Goal: Information Seeking & Learning: Learn about a topic

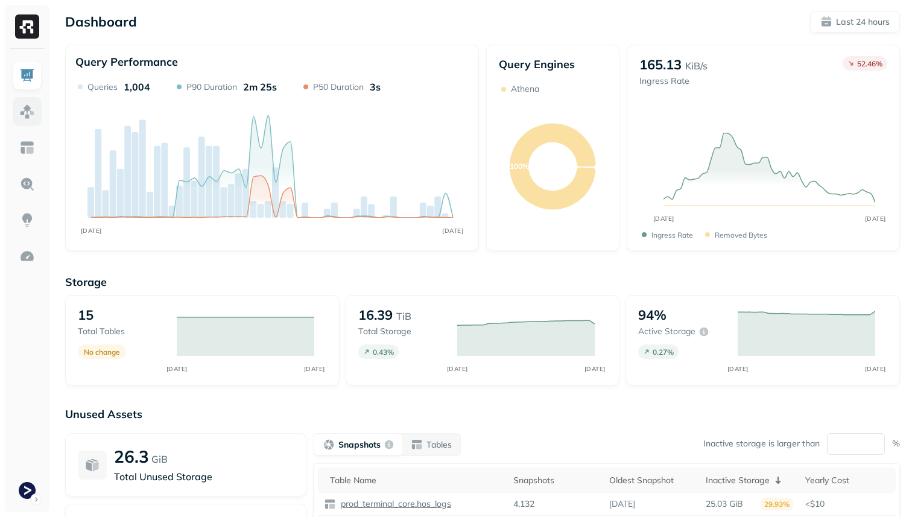
click at [26, 117] on img at bounding box center [27, 112] width 16 height 16
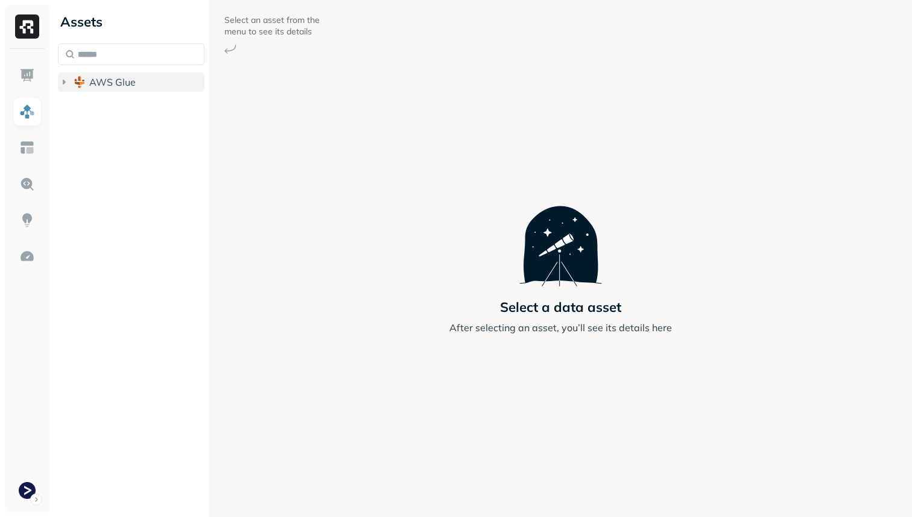
click at [130, 83] on span "AWS Glue" at bounding box center [112, 82] width 46 height 12
click at [130, 103] on span "prod_terminal_core" at bounding box center [145, 105] width 88 height 12
click at [132, 117] on ul "Tables ( 13 )" at bounding box center [140, 129] width 130 height 24
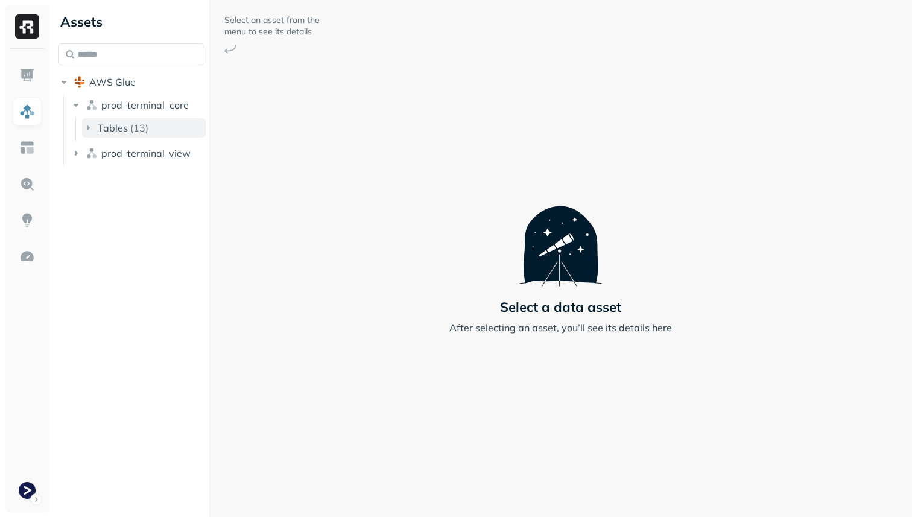
click at [132, 122] on p "( 13 )" at bounding box center [139, 128] width 18 height 12
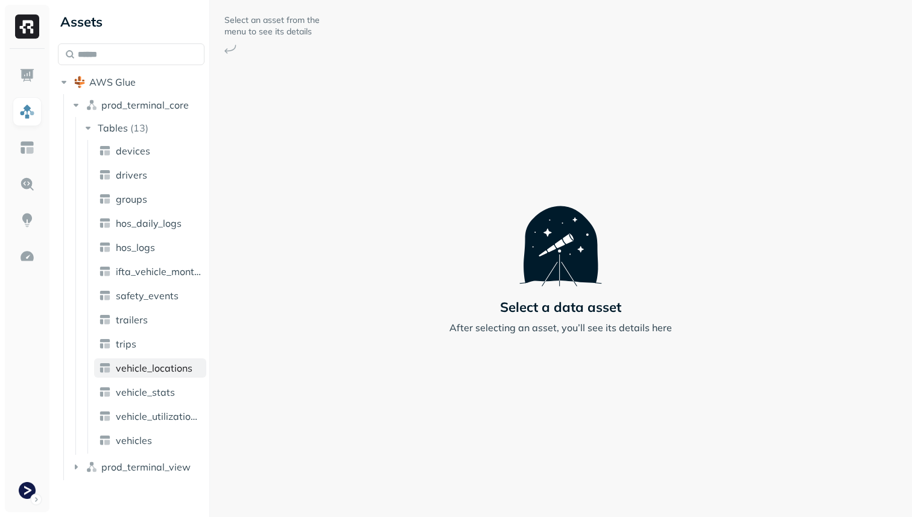
click at [155, 364] on span "vehicle_locations" at bounding box center [154, 368] width 77 height 12
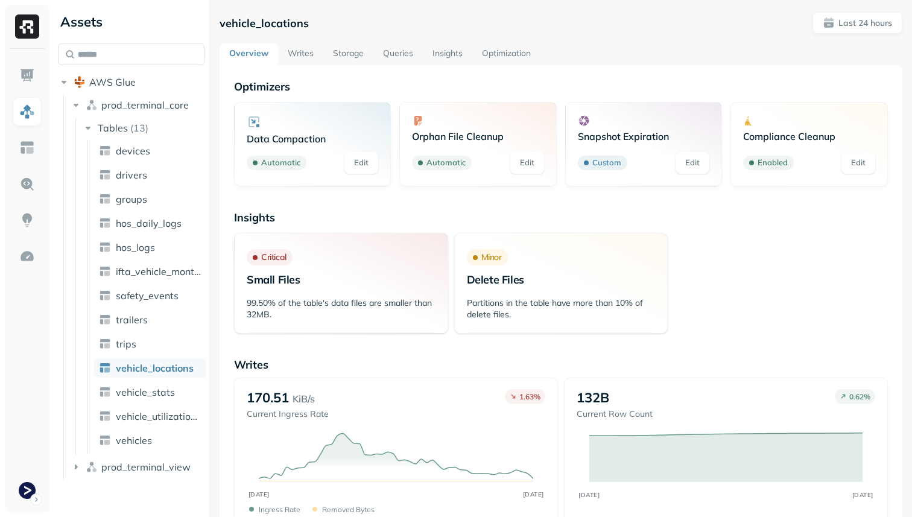
click at [296, 53] on link "Writes" at bounding box center [300, 54] width 45 height 22
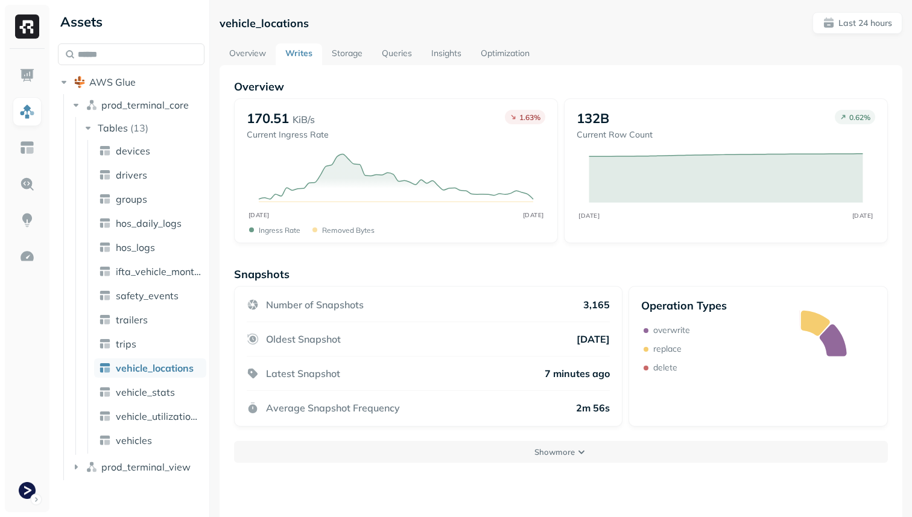
click at [354, 54] on link "Storage" at bounding box center [347, 54] width 50 height 22
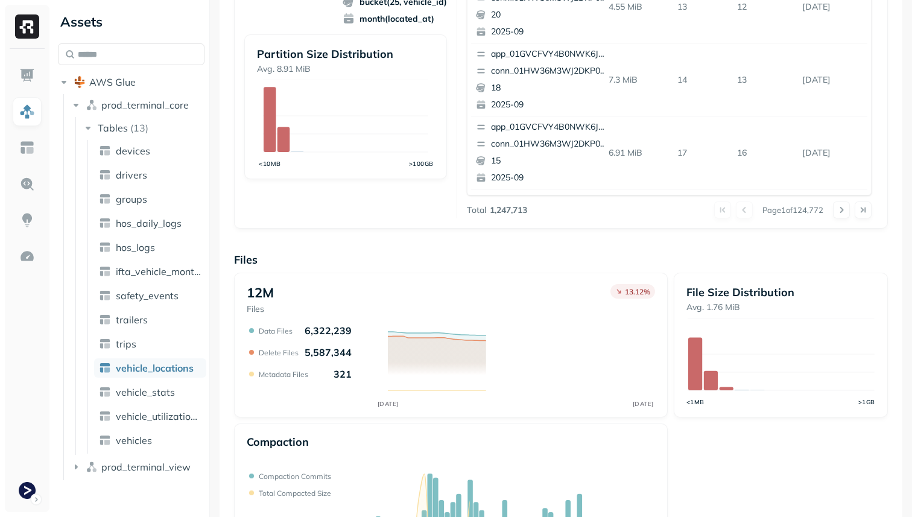
scroll to position [406, 0]
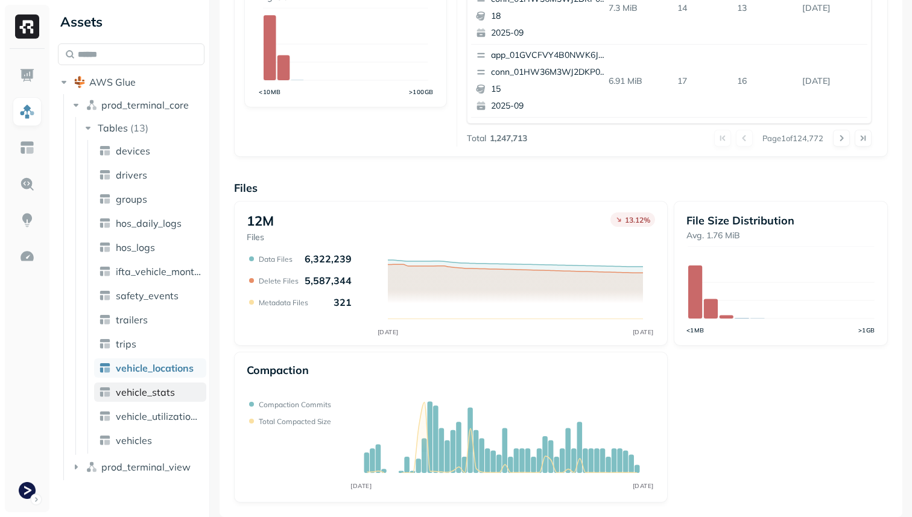
click at [177, 385] on link "vehicle_stats" at bounding box center [150, 392] width 112 height 19
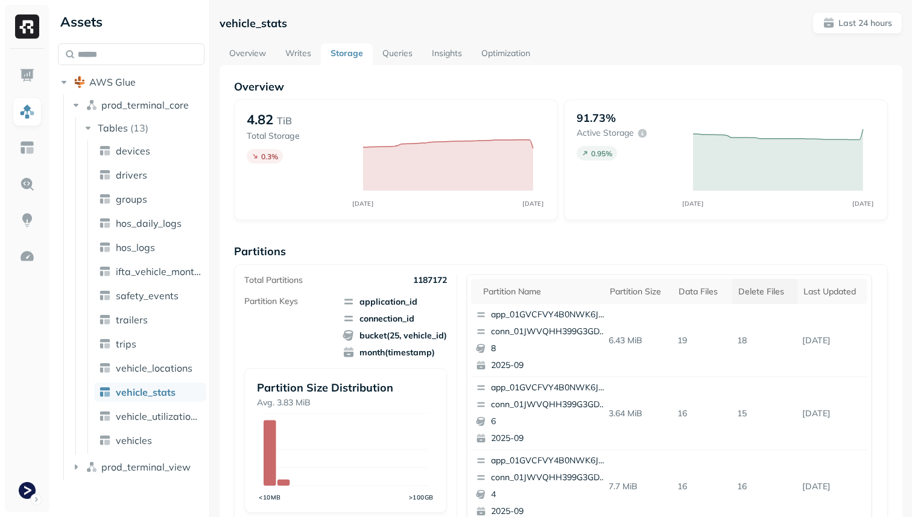
click at [757, 293] on div "Delete Files" at bounding box center [765, 291] width 53 height 11
click at [838, 31] on button "Last 24 hours" at bounding box center [858, 23] width 90 height 22
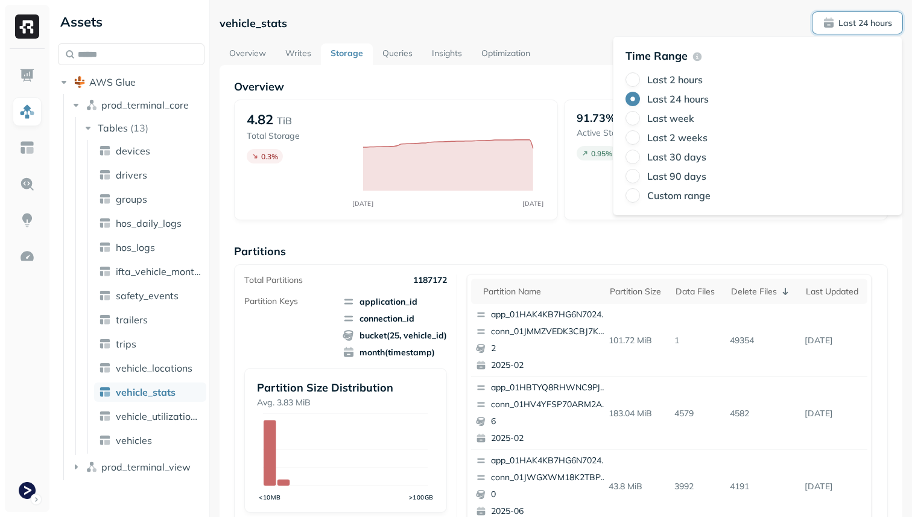
click at [675, 88] on div "Last 2 hours Last 24 hours Last week Last 2 weeks Last 30 days Last 90 days Cus…" at bounding box center [758, 137] width 264 height 130
click at [673, 69] on div "Time Range Last 2 hours Last 24 hours Last week Last 2 weeks Last 30 days Last …" at bounding box center [758, 126] width 264 height 154
click at [670, 74] on label "Last 2 hours" at bounding box center [676, 80] width 56 height 12
click at [640, 74] on button "Last 2 hours" at bounding box center [633, 79] width 14 height 14
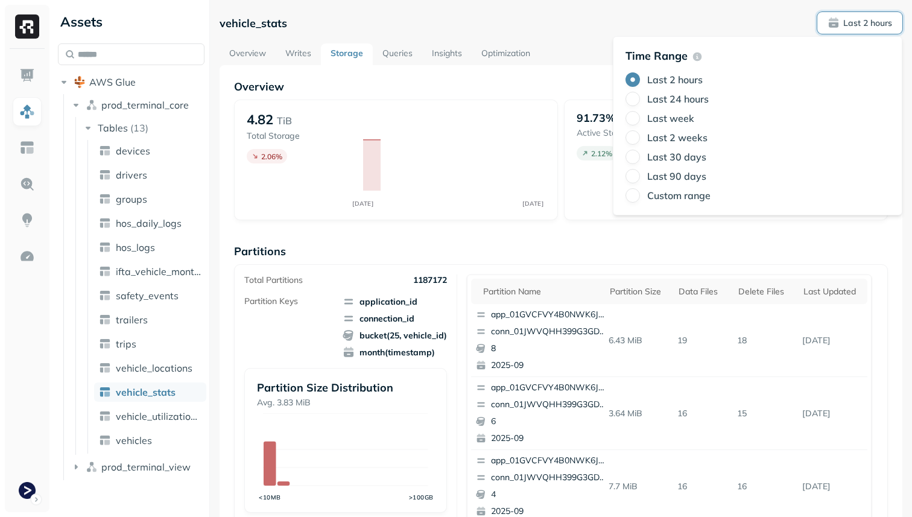
click at [590, 33] on div "vehicle_stats Last 2 hours" at bounding box center [561, 23] width 683 height 22
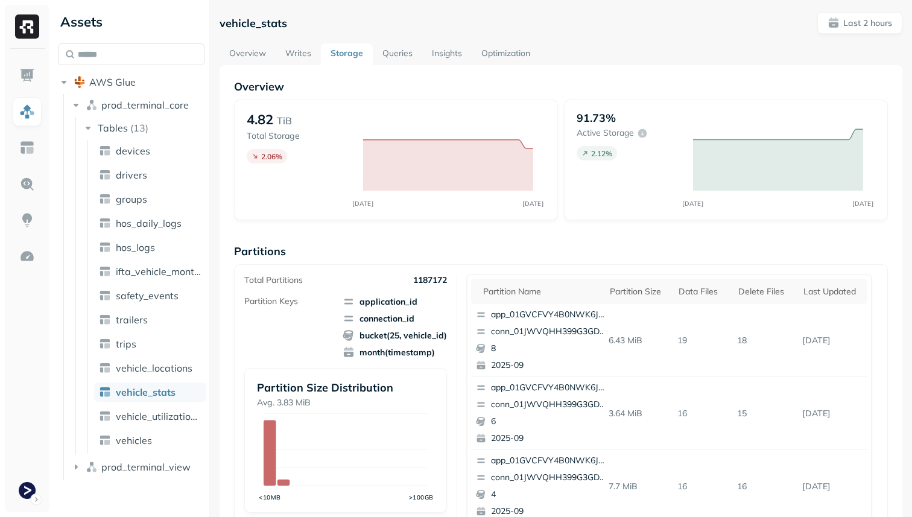
scroll to position [406, 0]
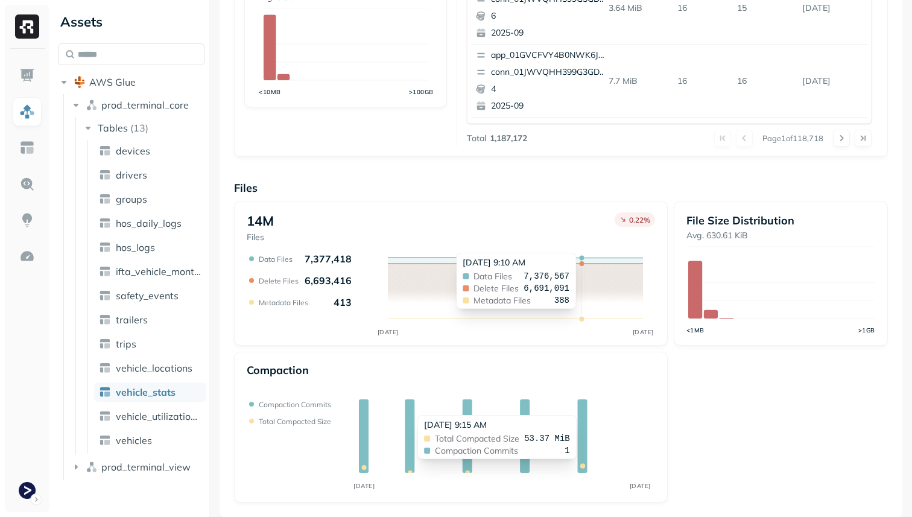
click at [581, 409] on icon at bounding box center [583, 436] width 10 height 74
click at [583, 465] on circle at bounding box center [583, 466] width 5 height 5
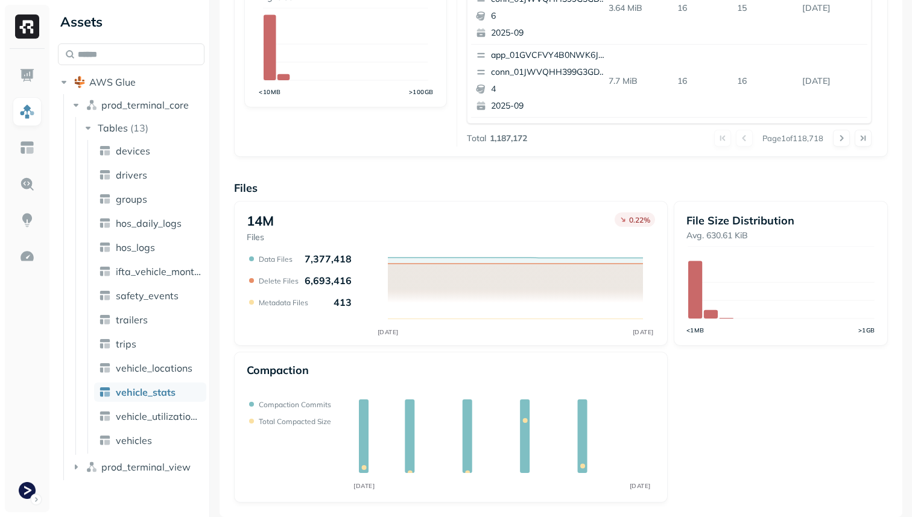
scroll to position [0, 0]
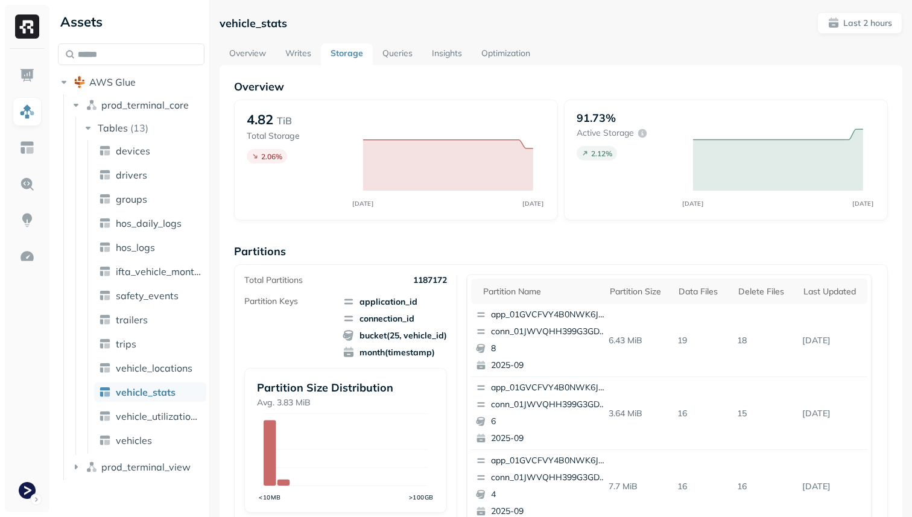
click at [504, 54] on link "Optimization" at bounding box center [506, 54] width 68 height 22
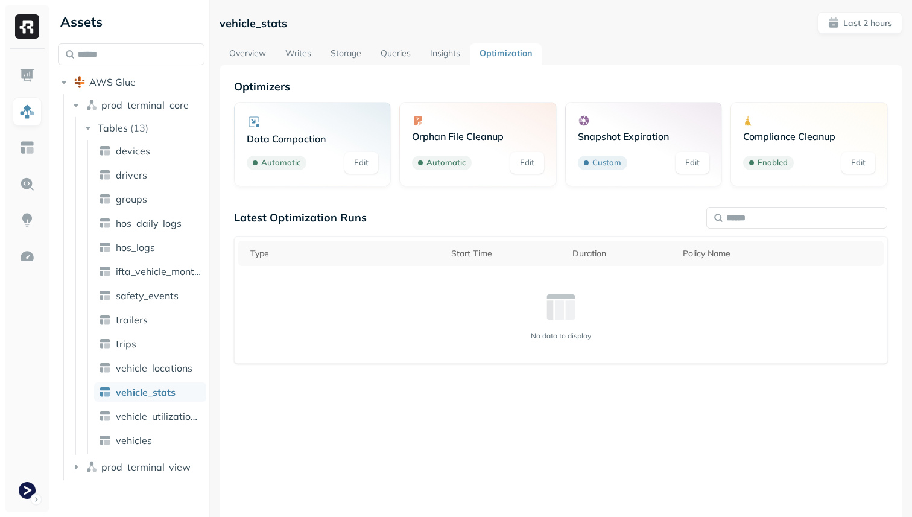
click at [404, 61] on link "Queries" at bounding box center [395, 54] width 49 height 22
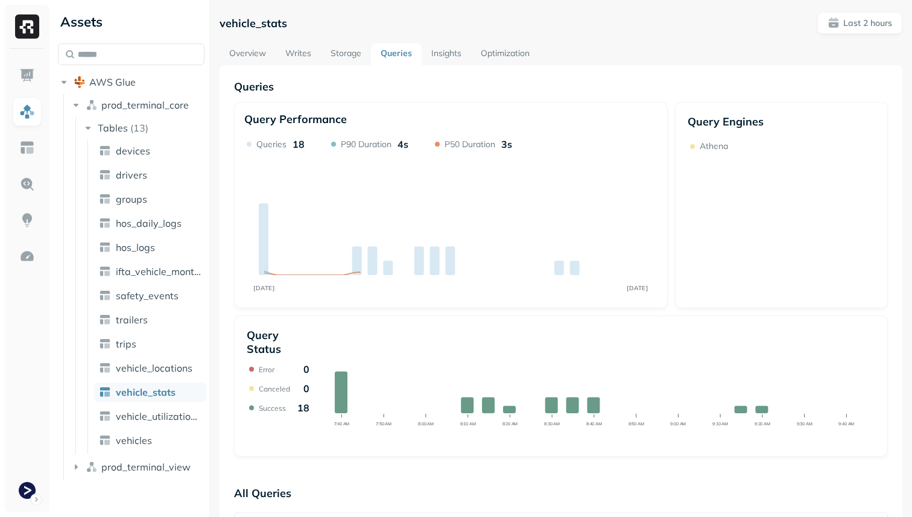
click at [492, 55] on link "Optimization" at bounding box center [505, 54] width 68 height 22
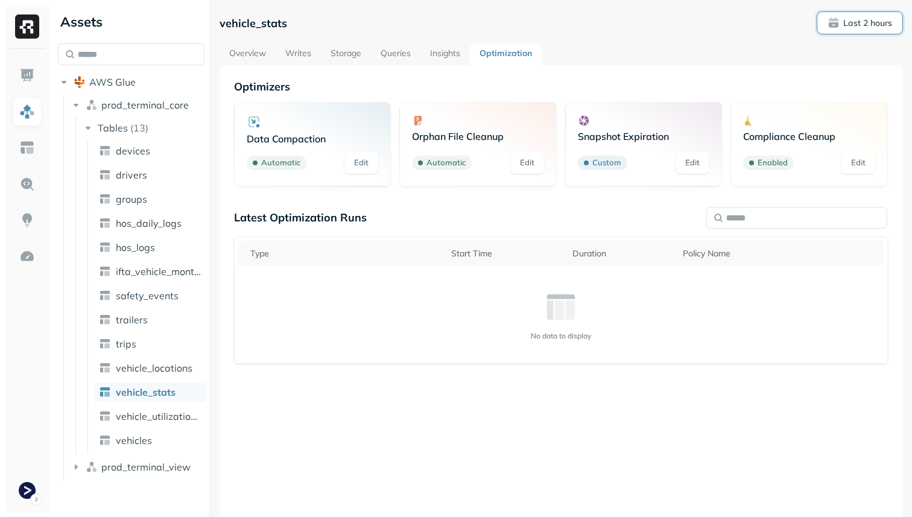
click at [832, 22] on span "Last 2 hours" at bounding box center [860, 23] width 65 height 12
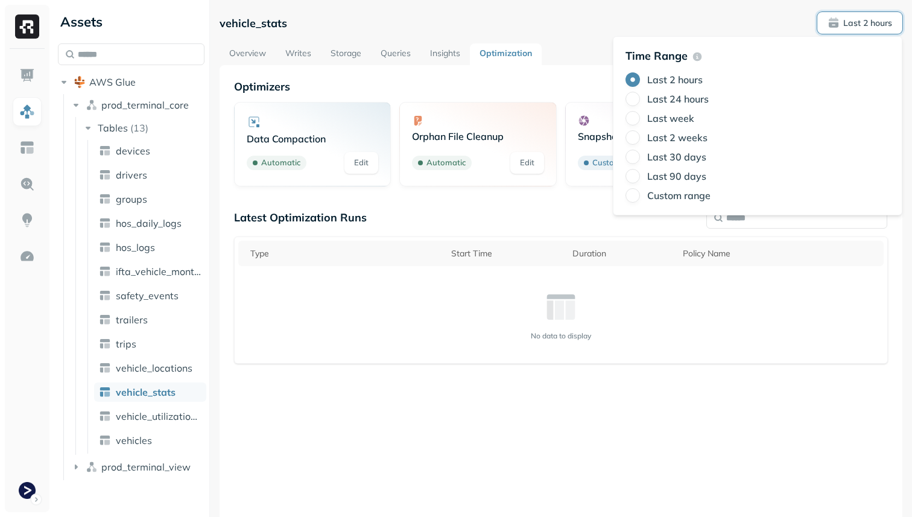
click at [693, 95] on label "Last 24 hours" at bounding box center [679, 99] width 62 height 12
click at [640, 95] on button "Last 24 hours" at bounding box center [633, 99] width 14 height 14
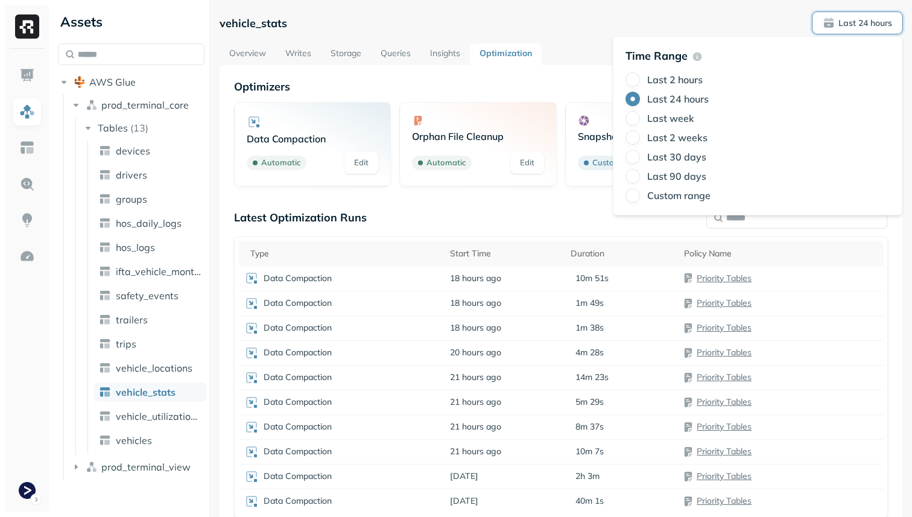
click at [549, 217] on div "Latest Optimization Runs" at bounding box center [561, 218] width 654 height 14
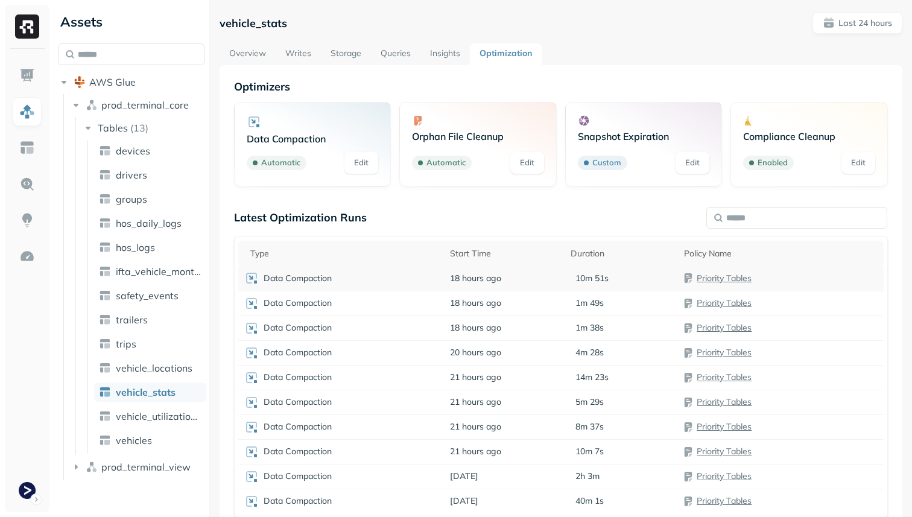
scroll to position [65, 0]
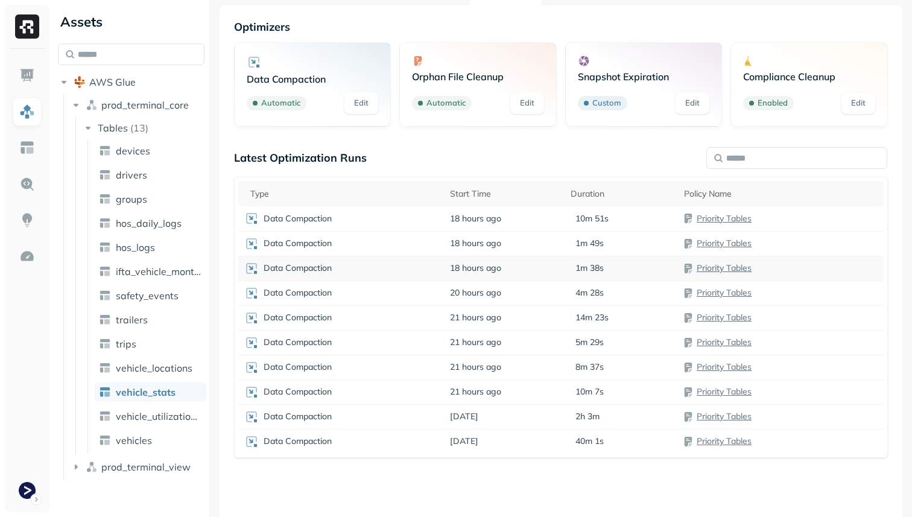
scroll to position [65, 0]
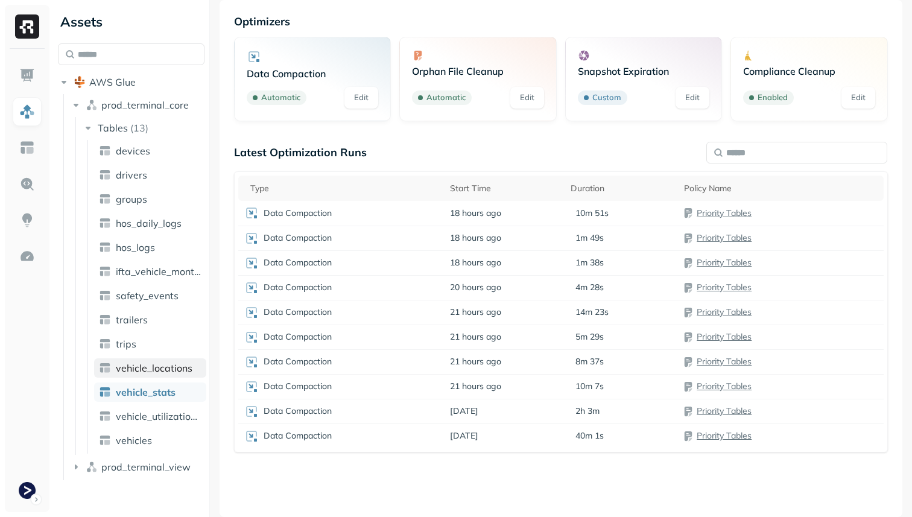
click at [165, 368] on span "vehicle_locations" at bounding box center [154, 368] width 77 height 12
click at [167, 396] on span "vehicle_stats" at bounding box center [145, 392] width 59 height 12
click at [186, 370] on span "vehicle_locations" at bounding box center [154, 368] width 77 height 12
click at [182, 391] on link "vehicle_stats" at bounding box center [150, 392] width 112 height 19
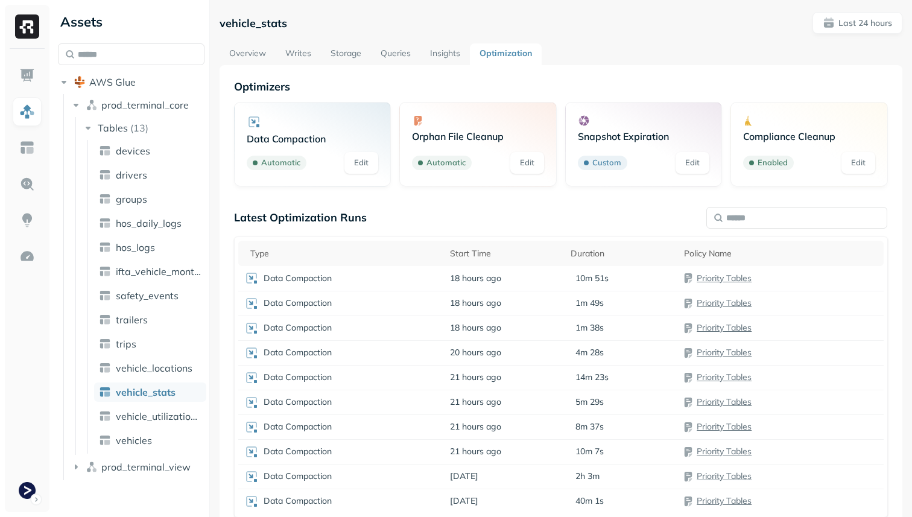
click at [244, 56] on link "Overview" at bounding box center [248, 54] width 56 height 22
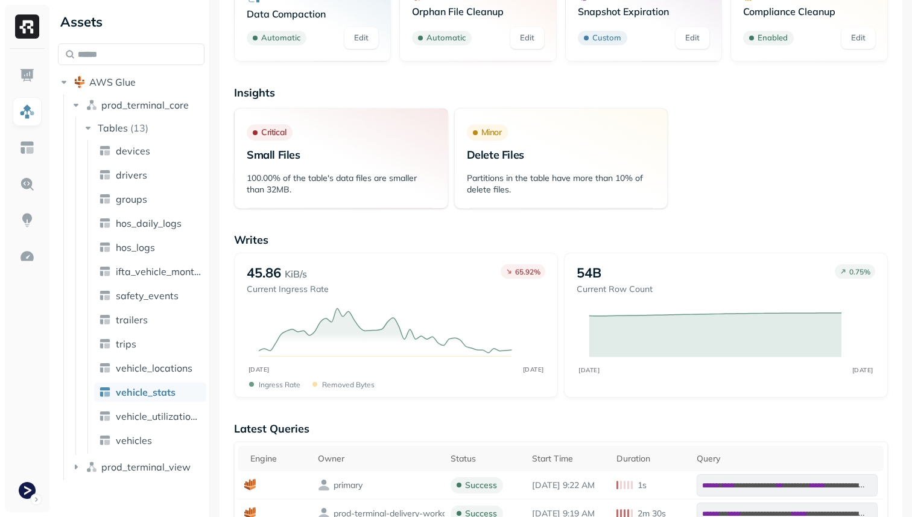
scroll to position [132, 0]
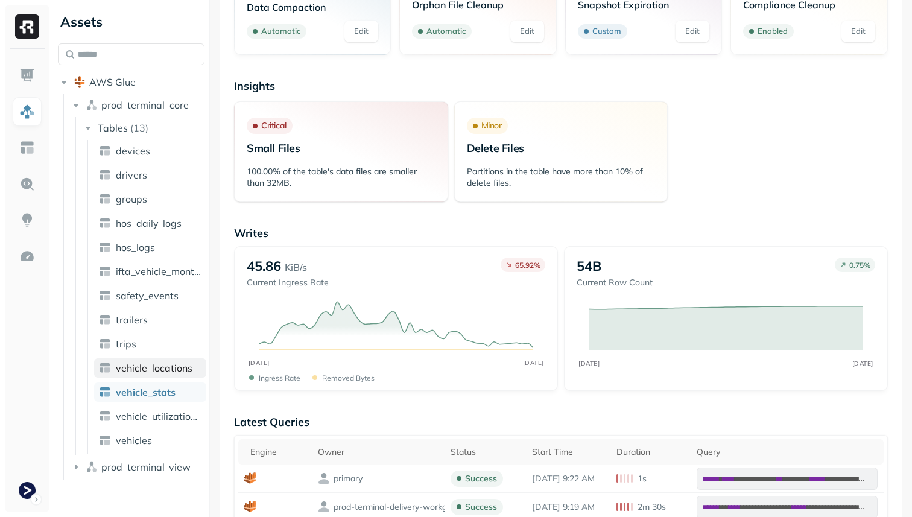
click at [189, 366] on span "vehicle_locations" at bounding box center [154, 368] width 77 height 12
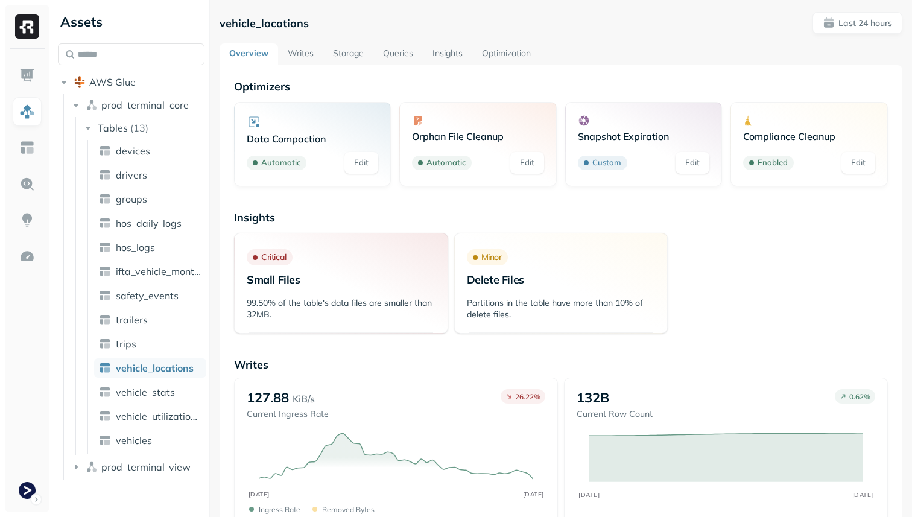
click at [488, 56] on link "Optimization" at bounding box center [507, 54] width 68 height 22
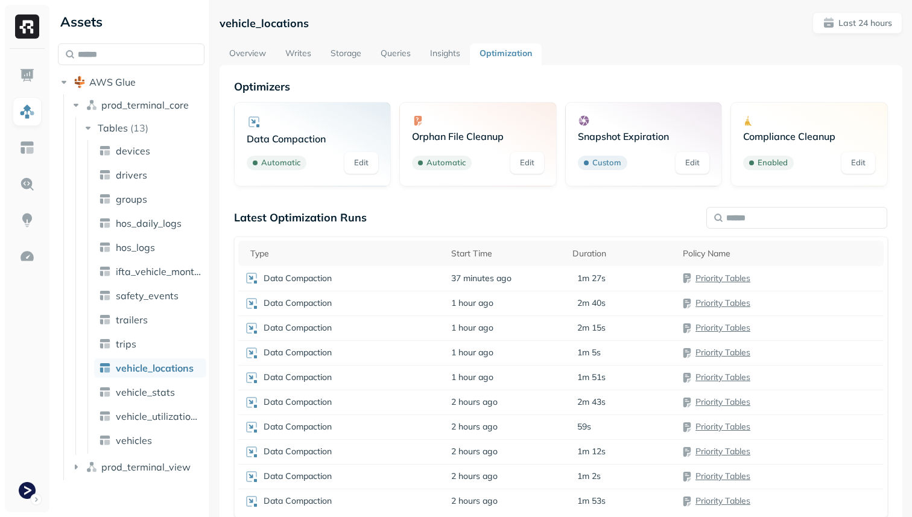
click at [360, 56] on link "Storage" at bounding box center [346, 54] width 50 height 22
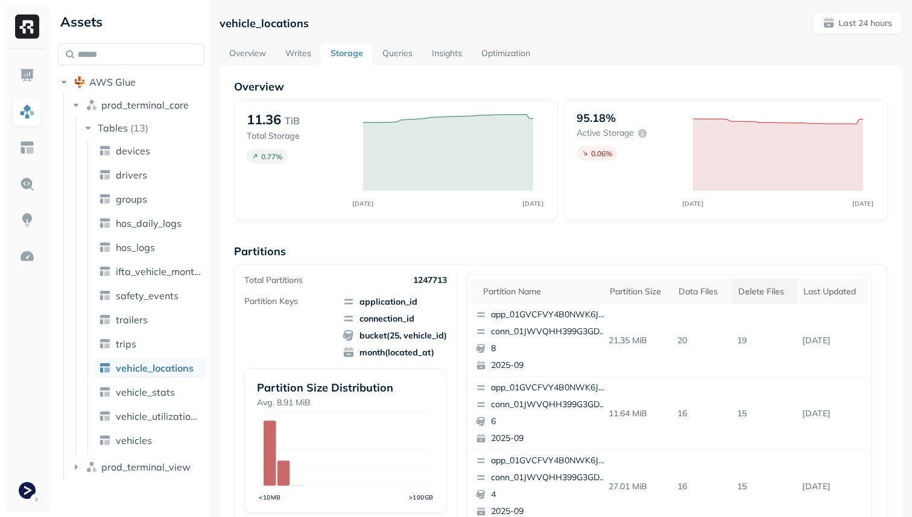
click at [790, 297] on th "Delete Files" at bounding box center [765, 291] width 65 height 25
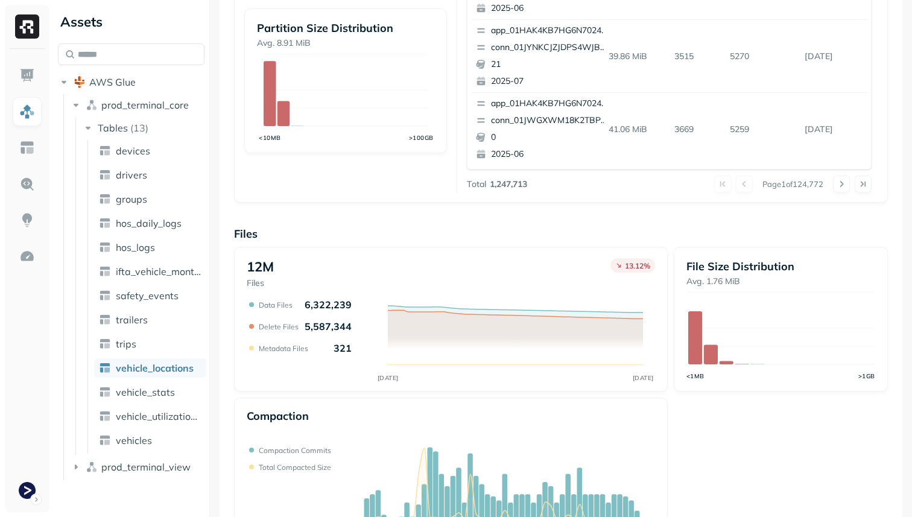
scroll to position [406, 0]
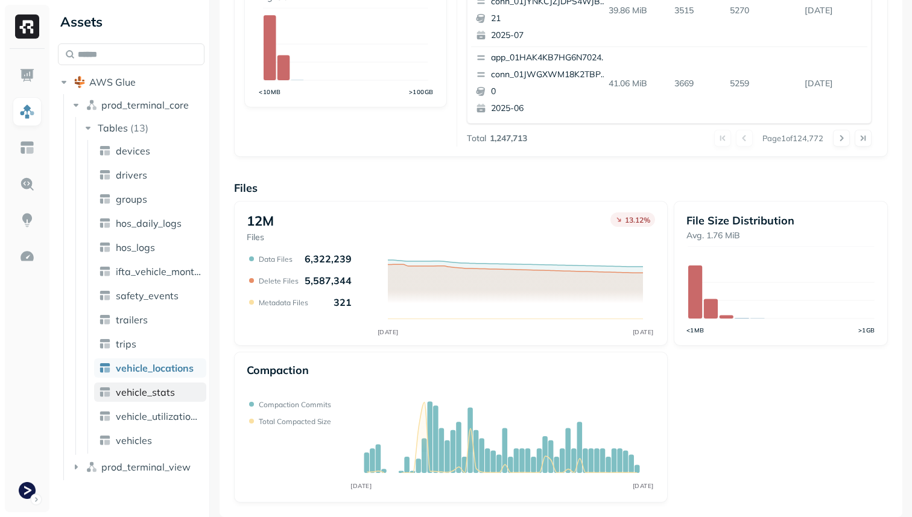
click at [191, 396] on link "vehicle_stats" at bounding box center [150, 392] width 112 height 19
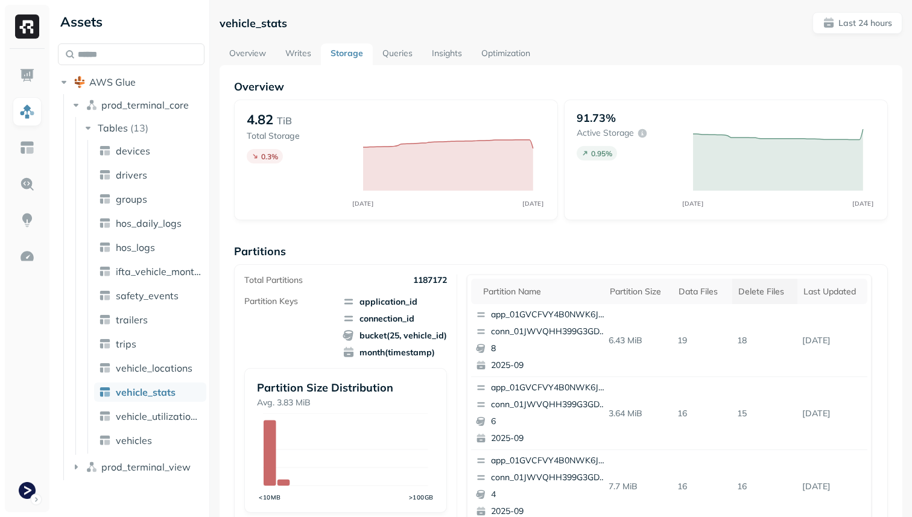
click at [739, 293] on div "Delete Files" at bounding box center [765, 291] width 53 height 11
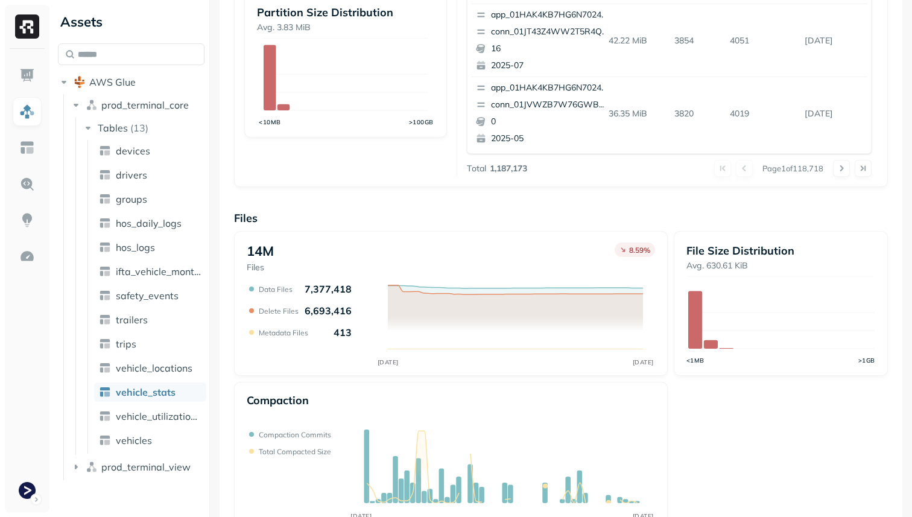
scroll to position [406, 0]
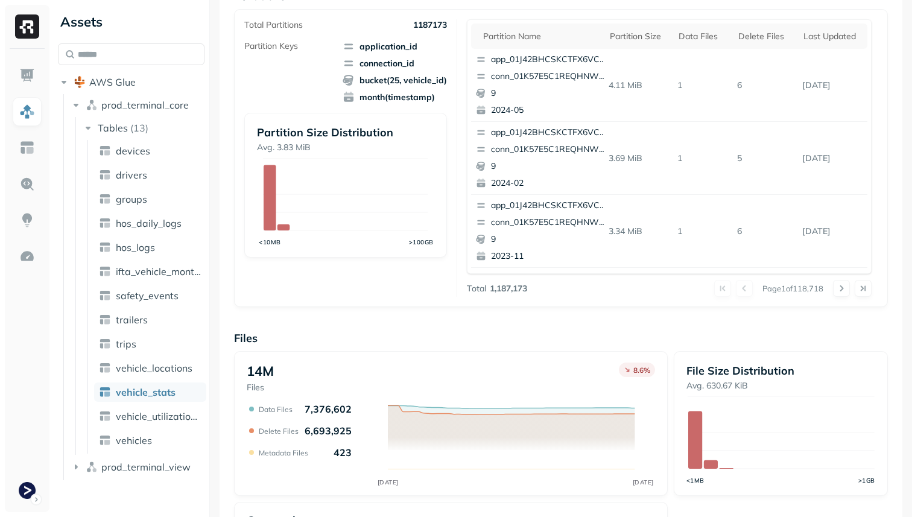
scroll to position [406, 0]
